Goal: Transaction & Acquisition: Subscribe to service/newsletter

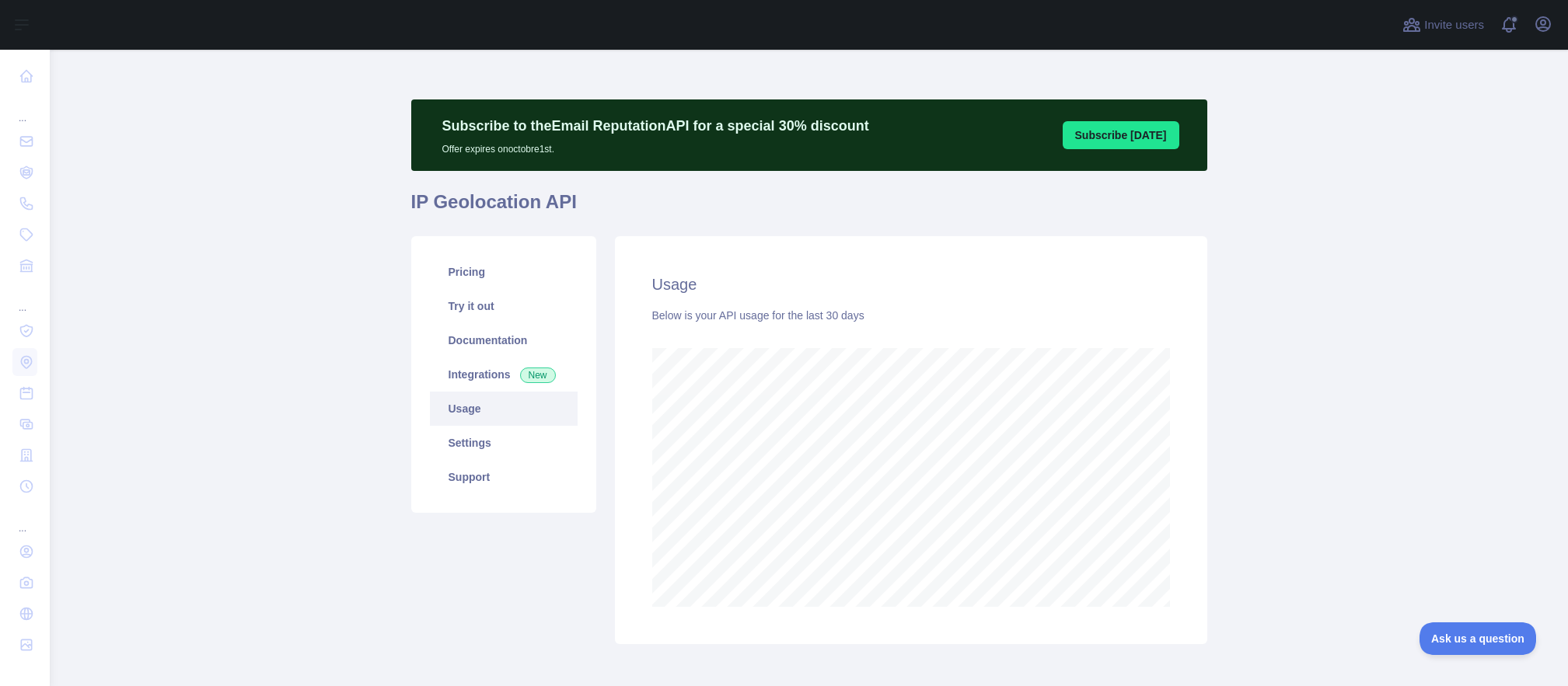
scroll to position [637, 1507]
click at [485, 276] on link "Pricing" at bounding box center [503, 271] width 147 height 34
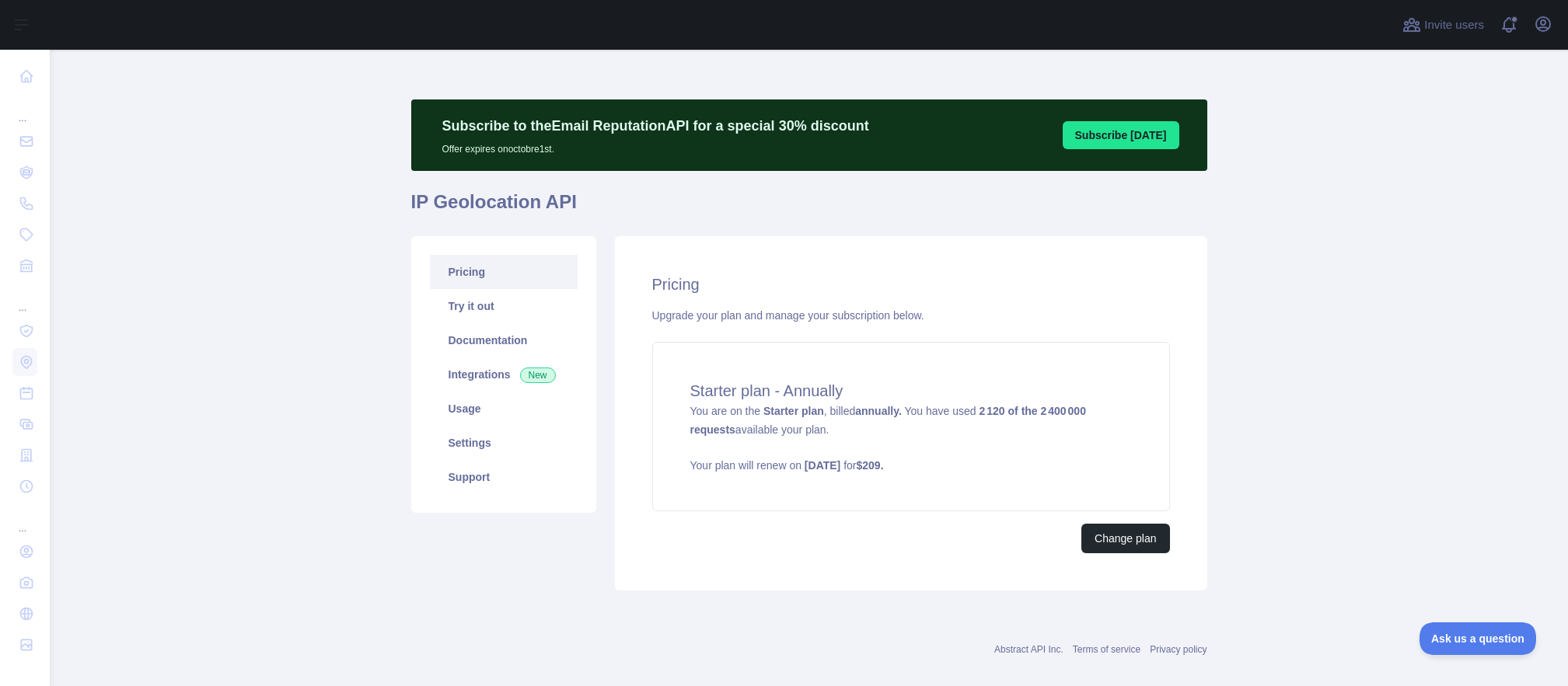
scroll to position [19, 0]
